Goal: Information Seeking & Learning: Learn about a topic

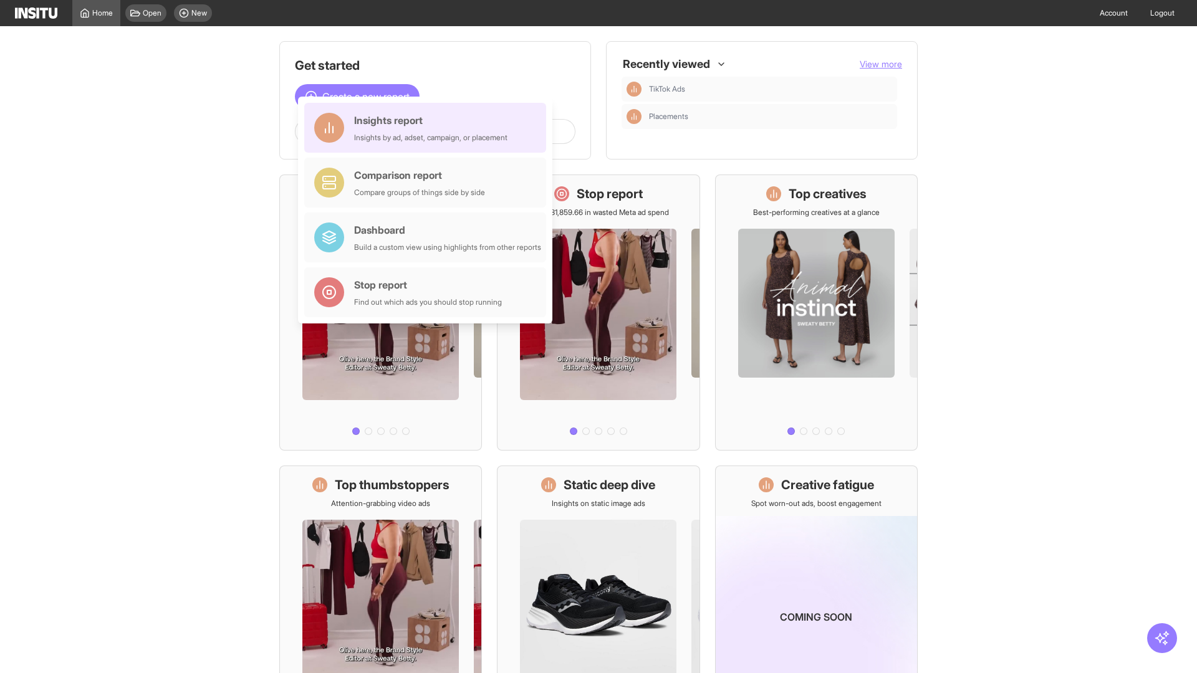
click at [428, 128] on div "Insights report Insights by ad, adset, campaign, or placement" at bounding box center [430, 128] width 153 height 30
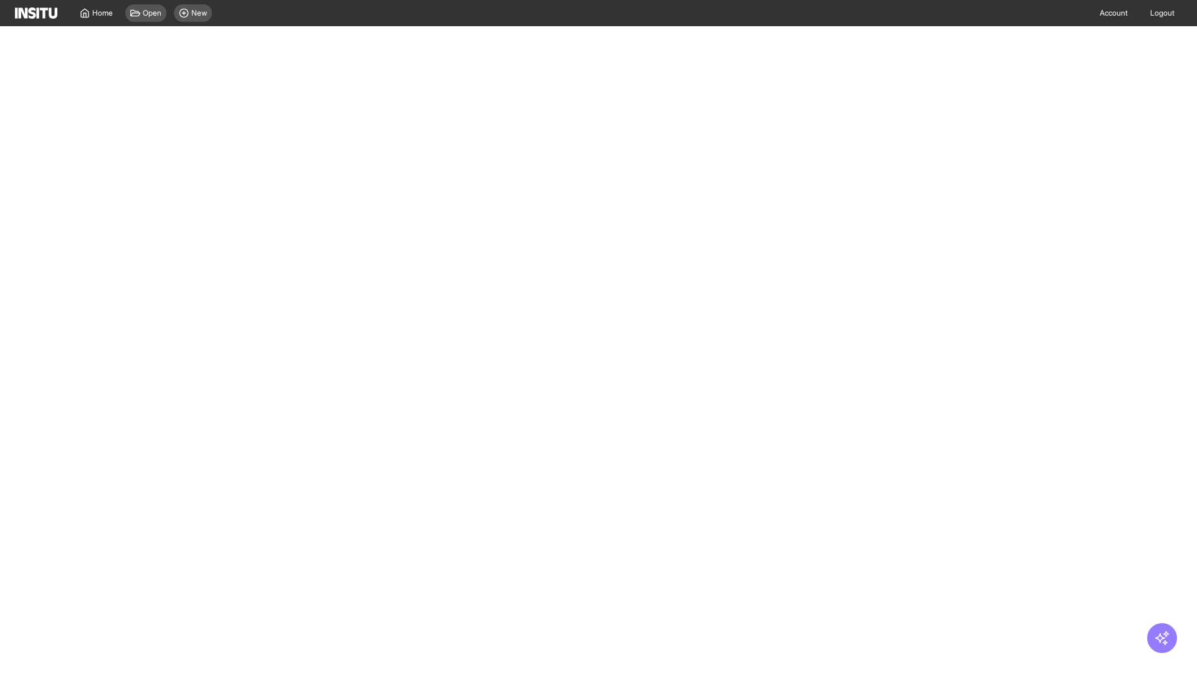
select select "**"
